Goal: Information Seeking & Learning: Find specific fact

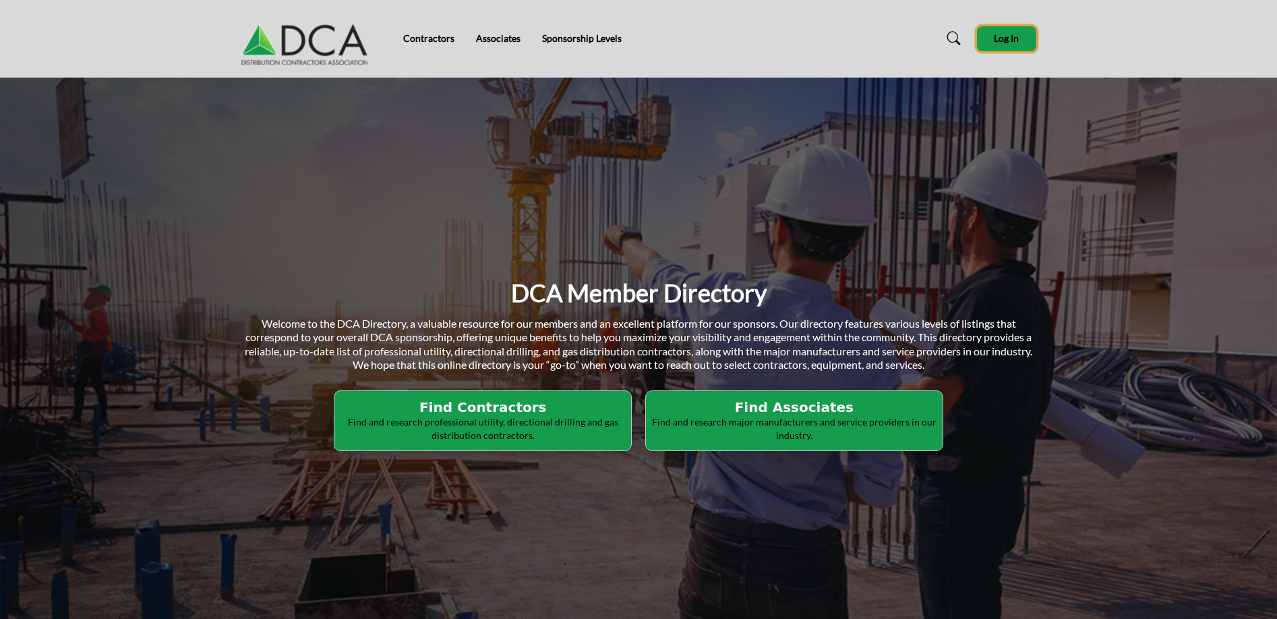
drag, startPoint x: 1004, startPoint y: 40, endPoint x: 564, endPoint y: 86, distance: 442.6
click at [438, 41] on link "Contractors" at bounding box center [428, 37] width 51 height 11
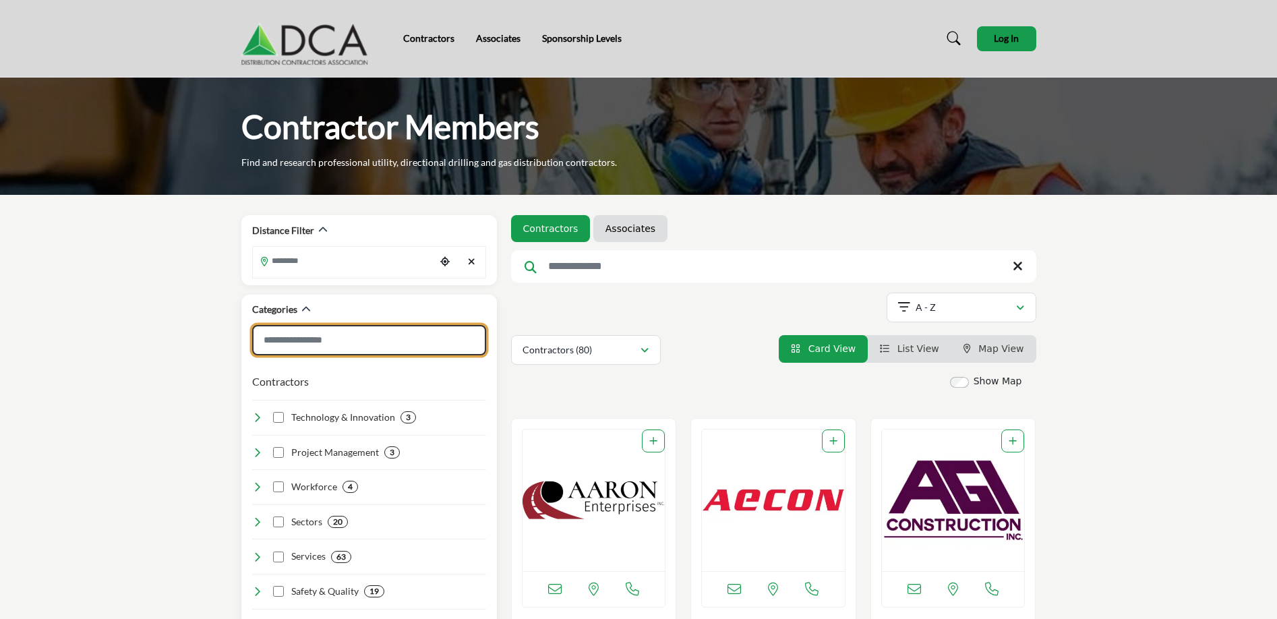
click at [369, 346] on input "Search Category" at bounding box center [369, 340] width 234 height 30
click at [630, 253] on input "Search Keyword" at bounding box center [773, 266] width 525 height 32
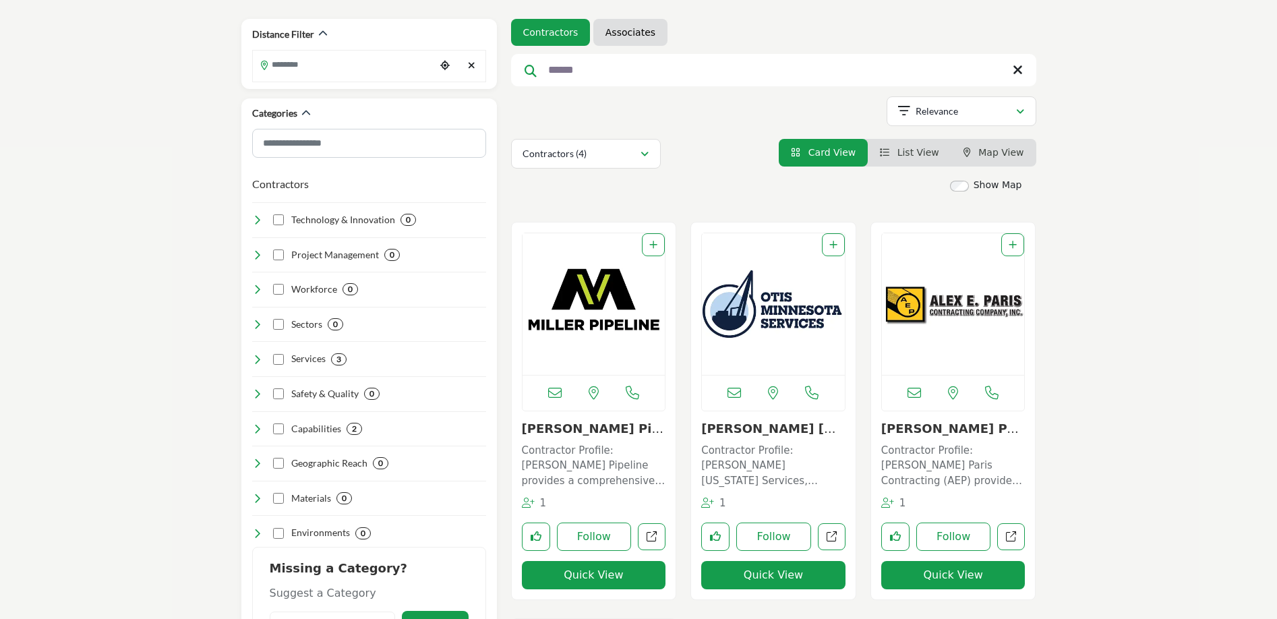
scroll to position [42, 0]
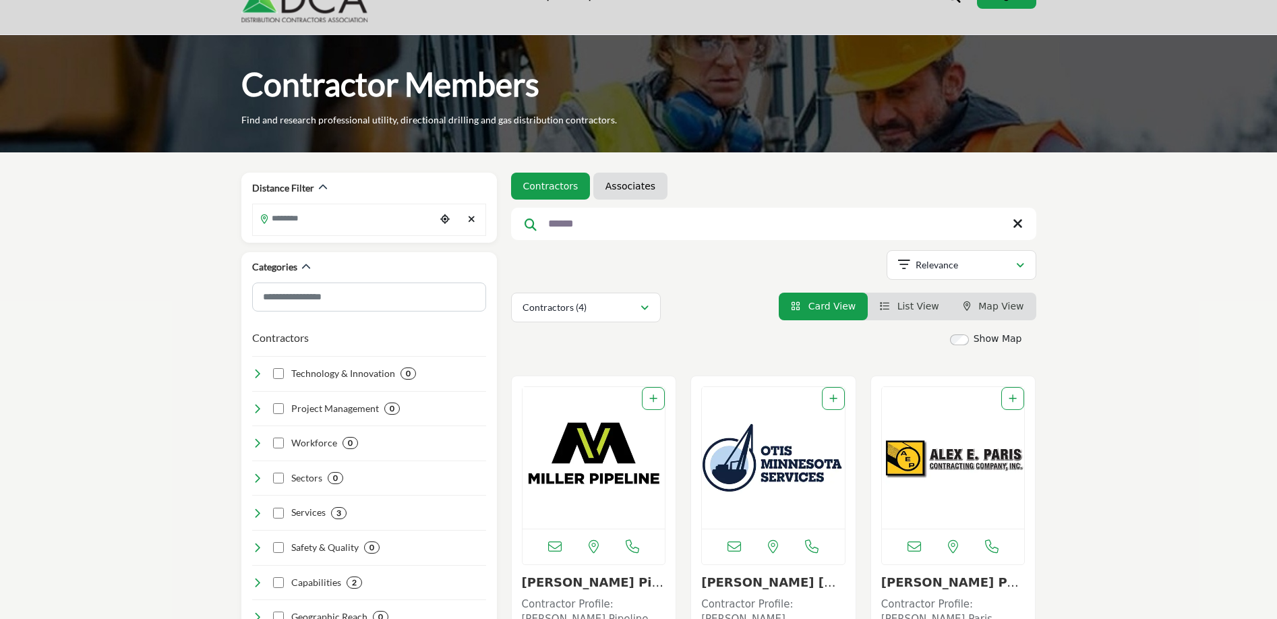
drag, startPoint x: 638, startPoint y: 222, endPoint x: 603, endPoint y: 224, distance: 34.4
click at [638, 222] on input "******" at bounding box center [773, 224] width 525 height 32
drag, startPoint x: 603, startPoint y: 224, endPoint x: 503, endPoint y: 222, distance: 100.5
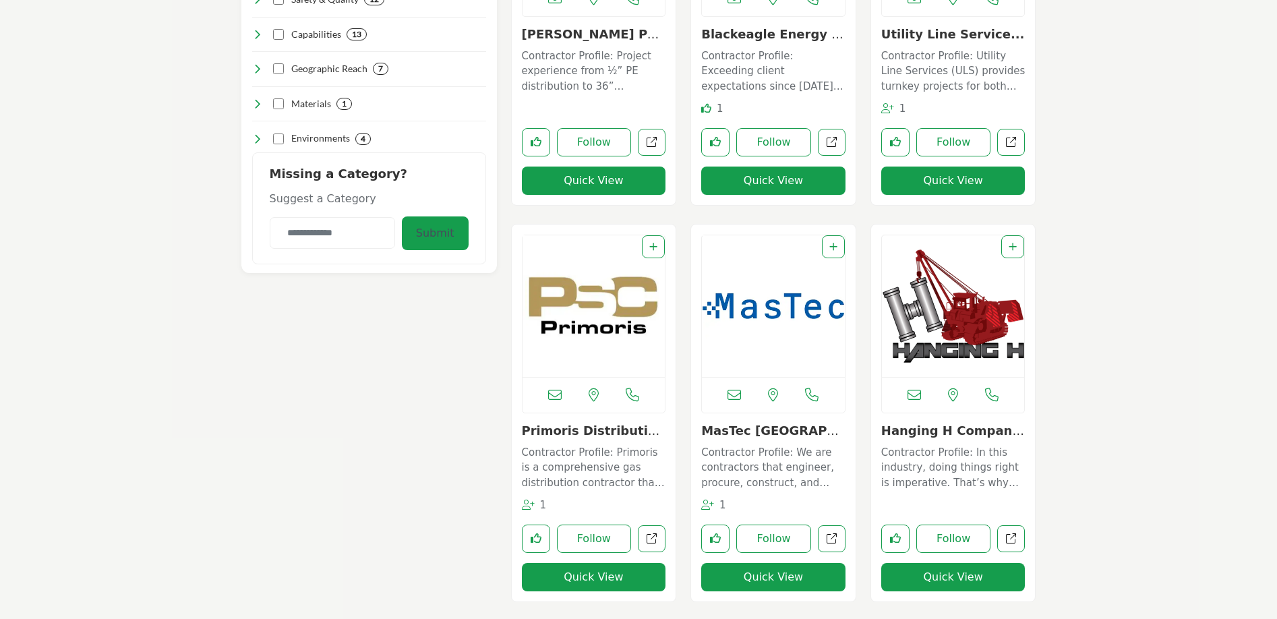
scroll to position [598, 0]
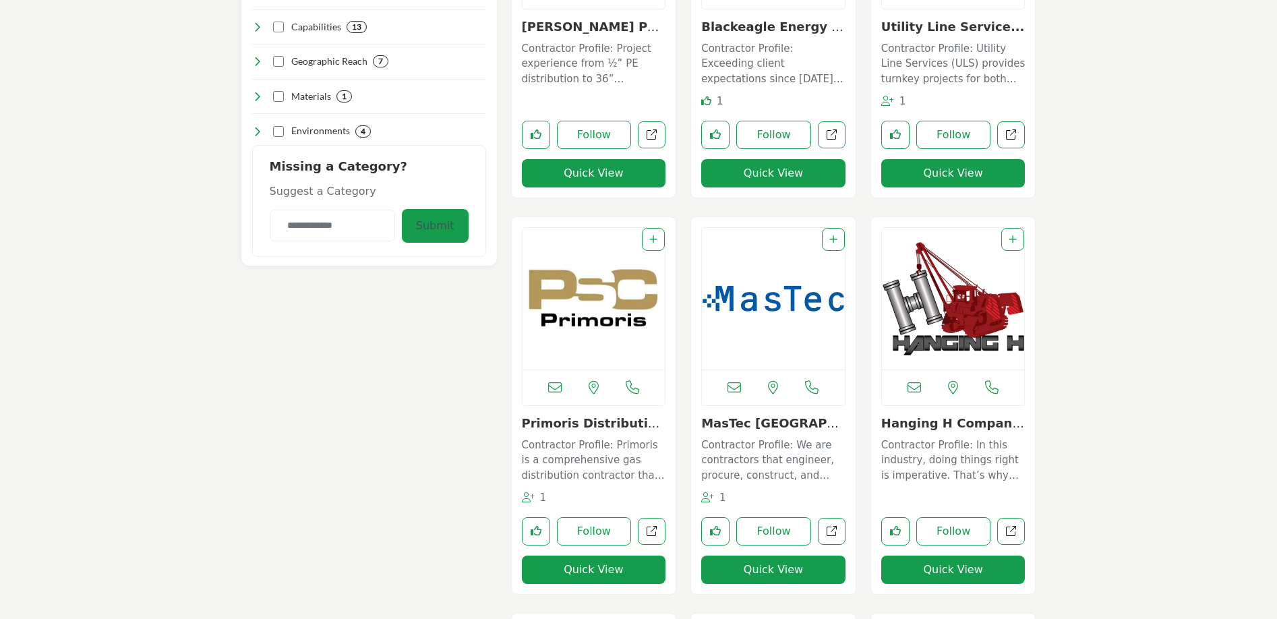
type input "*********"
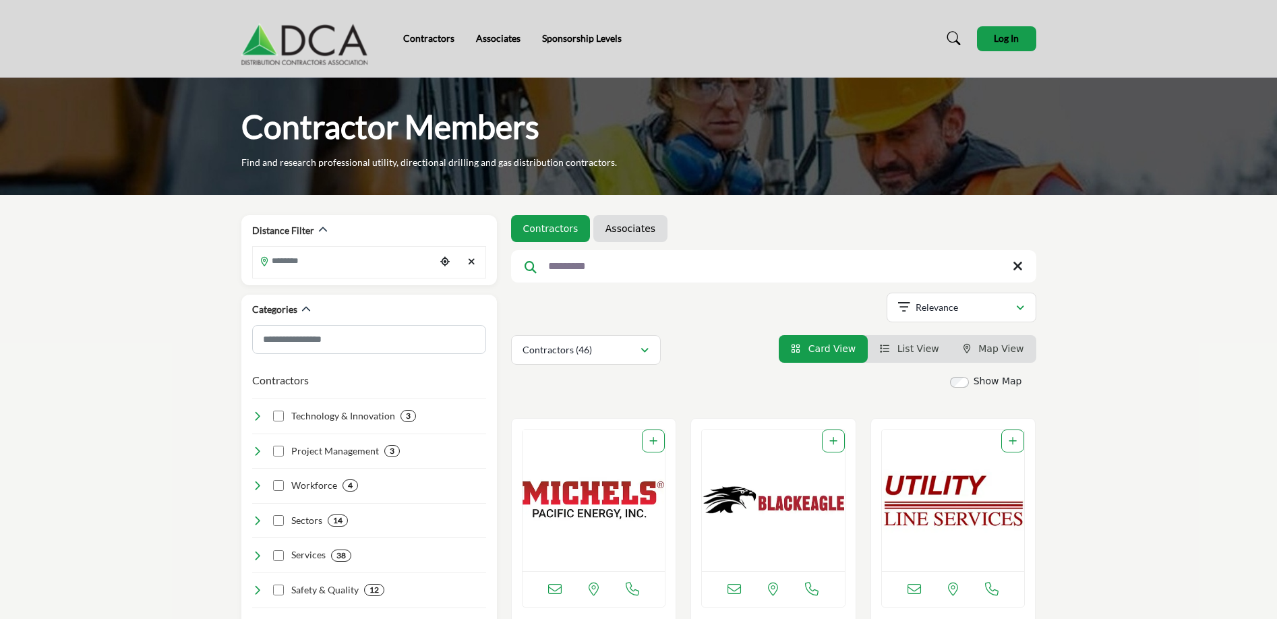
scroll to position [23, 0]
